Goal: Information Seeking & Learning: Learn about a topic

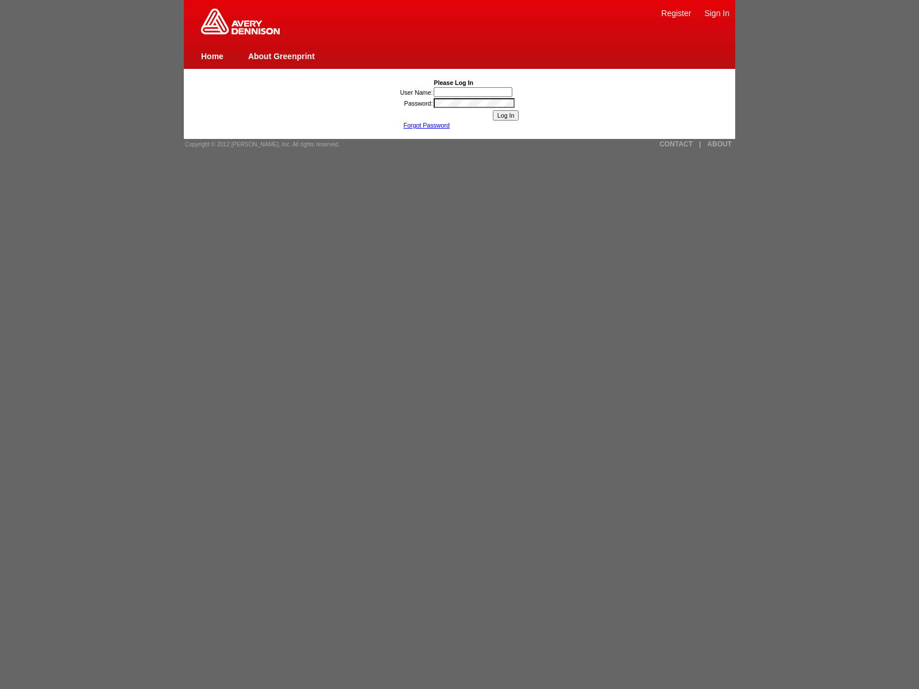
click at [719, 144] on link "ABOUT" at bounding box center [719, 144] width 25 height 8
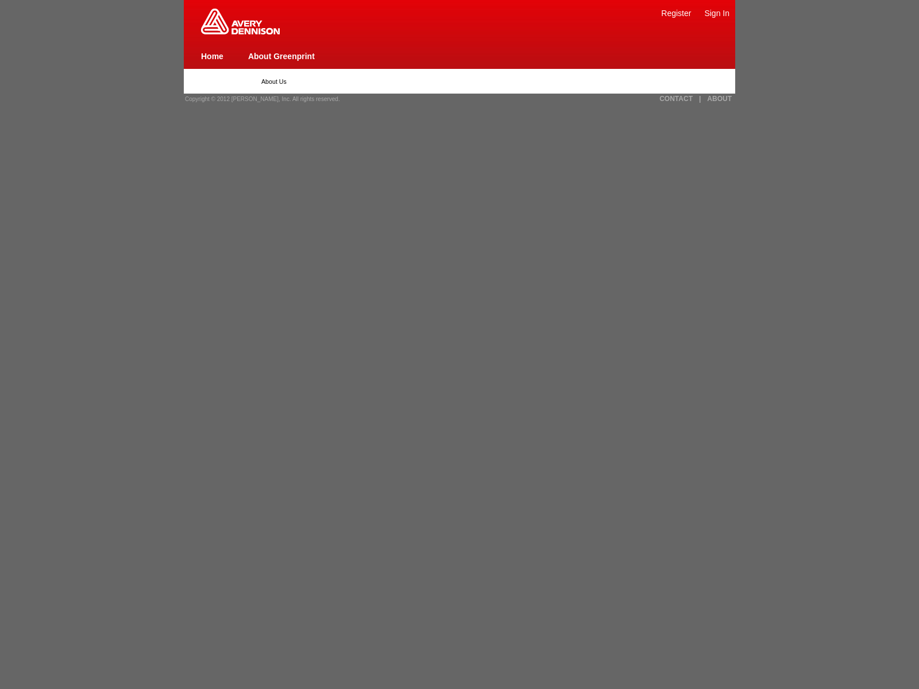
click at [676, 13] on link "Register" at bounding box center [676, 13] width 30 height 9
click at [717, 13] on link "Sign In" at bounding box center [716, 13] width 25 height 9
